Goal: Transaction & Acquisition: Purchase product/service

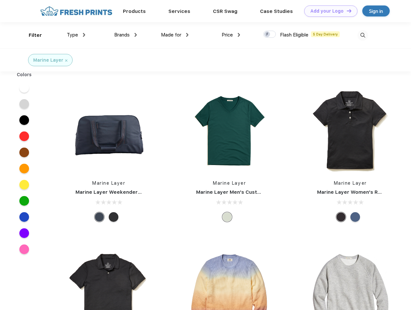
click at [329, 11] on link "Add your Logo Design Tool" at bounding box center [330, 10] width 53 height 11
click at [0, 0] on div "Design Tool" at bounding box center [0, 0] width 0 height 0
click at [346, 11] on link "Add your Logo Design Tool" at bounding box center [330, 10] width 53 height 11
click at [31, 35] on div "Filter" at bounding box center [35, 35] width 13 height 7
click at [76, 35] on span "Type" at bounding box center [72, 35] width 11 height 6
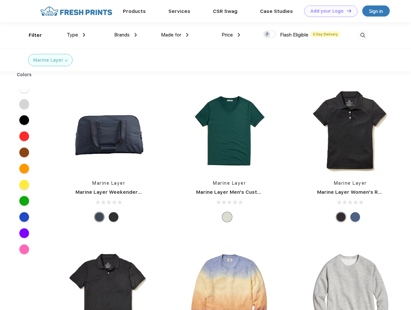
click at [126, 35] on span "Brands" at bounding box center [121, 35] width 15 height 6
click at [175, 35] on span "Made for" at bounding box center [171, 35] width 20 height 6
click at [231, 35] on span "Price" at bounding box center [227, 35] width 11 height 6
click at [270, 35] on div at bounding box center [269, 34] width 13 height 7
click at [268, 35] on input "checkbox" at bounding box center [265, 32] width 4 height 4
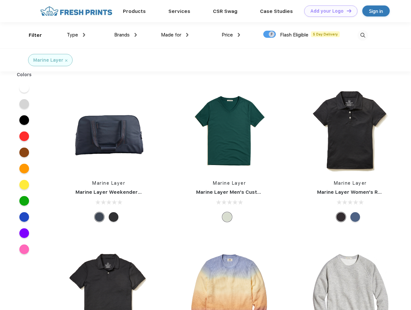
checkbox input "true"
